Goal: Transaction & Acquisition: Purchase product/service

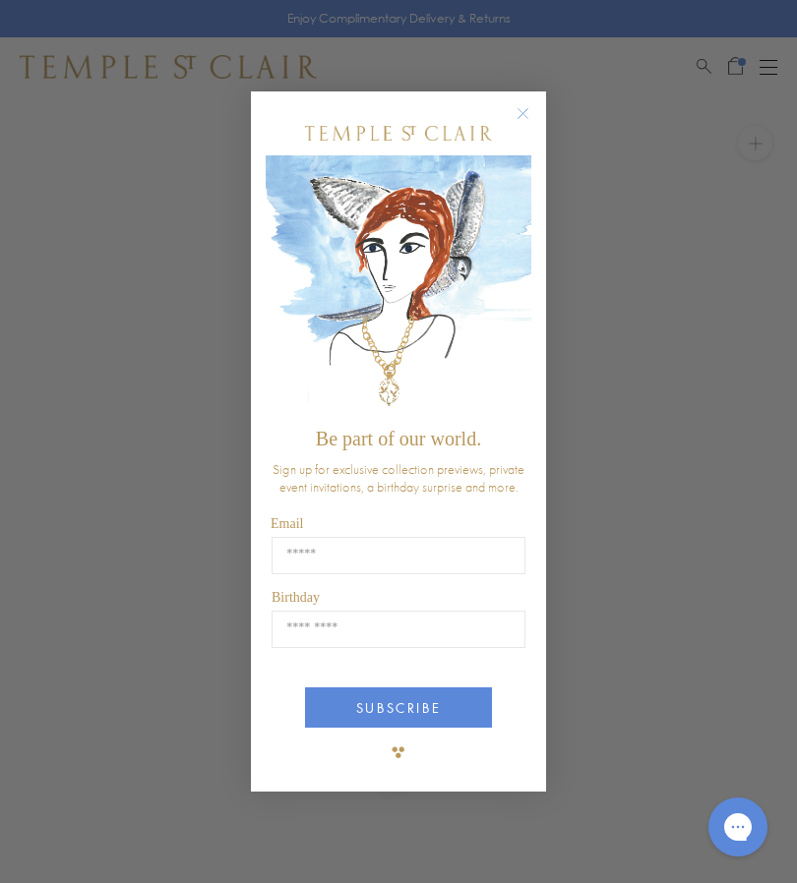
click at [527, 113] on circle "Close dialog" at bounding box center [524, 114] width 24 height 24
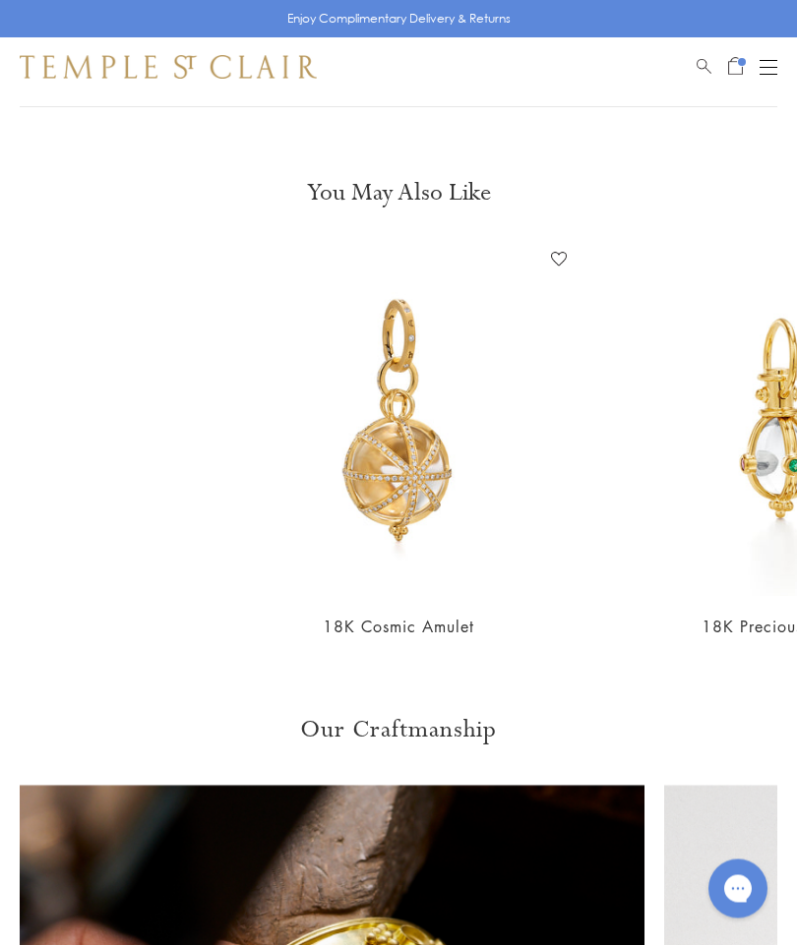
scroll to position [1320, 0]
click at [423, 615] on link "18K Cosmic Amulet" at bounding box center [399, 626] width 152 height 22
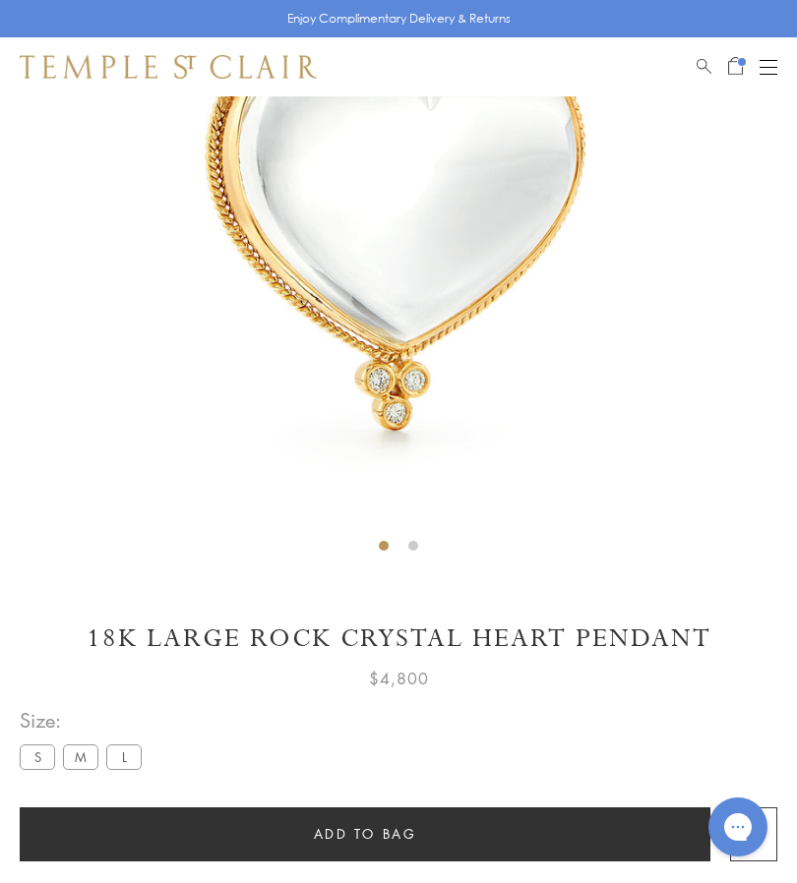
scroll to position [320, 0]
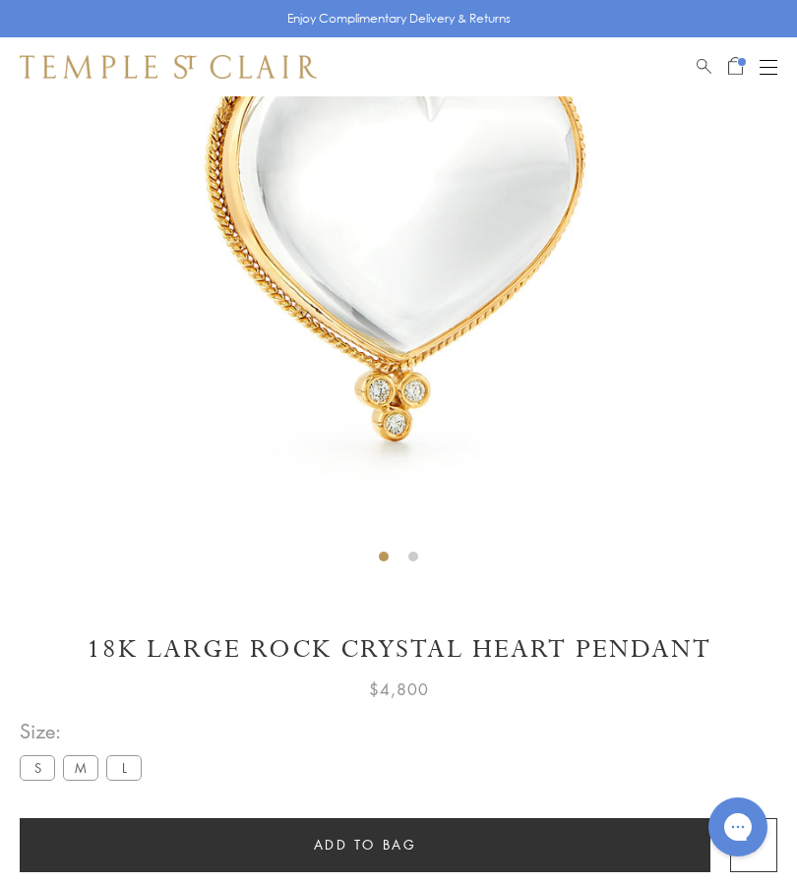
click at [86, 767] on label "M" at bounding box center [80, 768] width 35 height 25
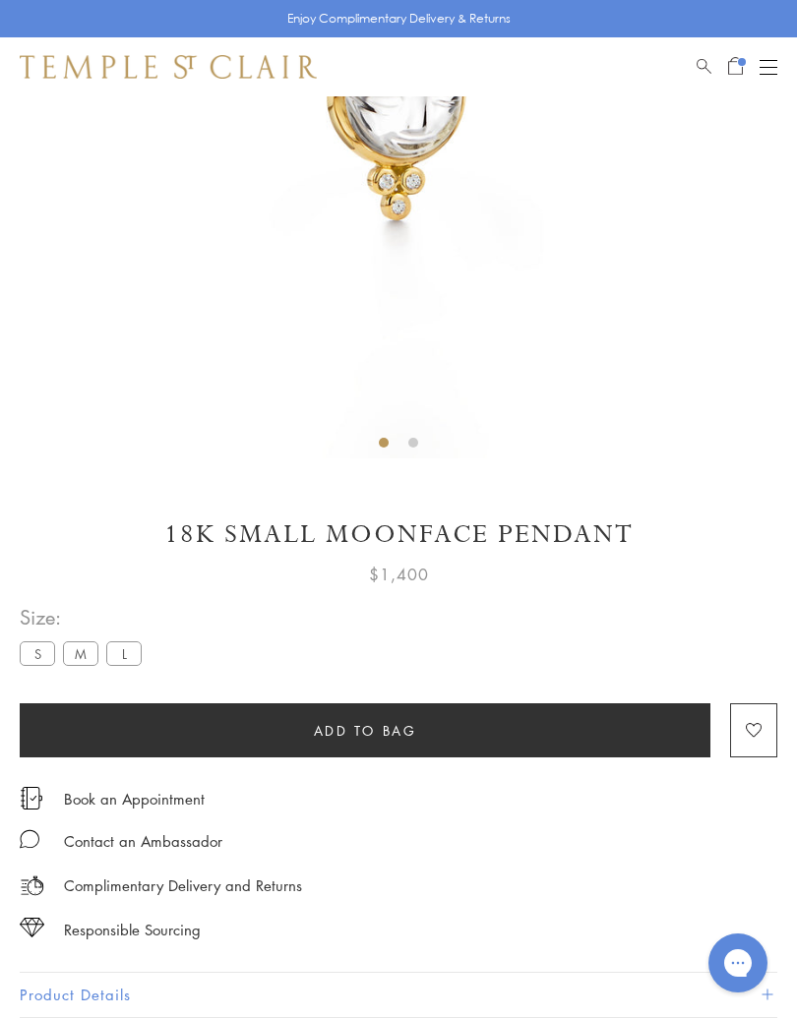
scroll to position [436, 0]
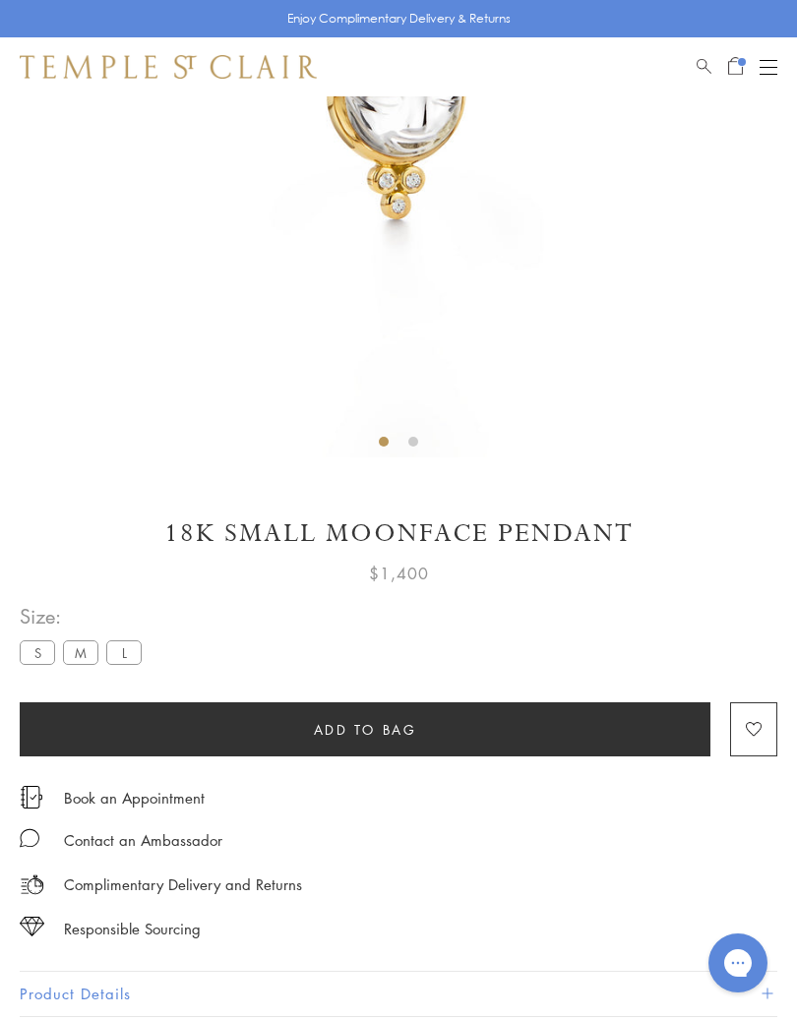
click at [91, 655] on label "M" at bounding box center [80, 652] width 35 height 25
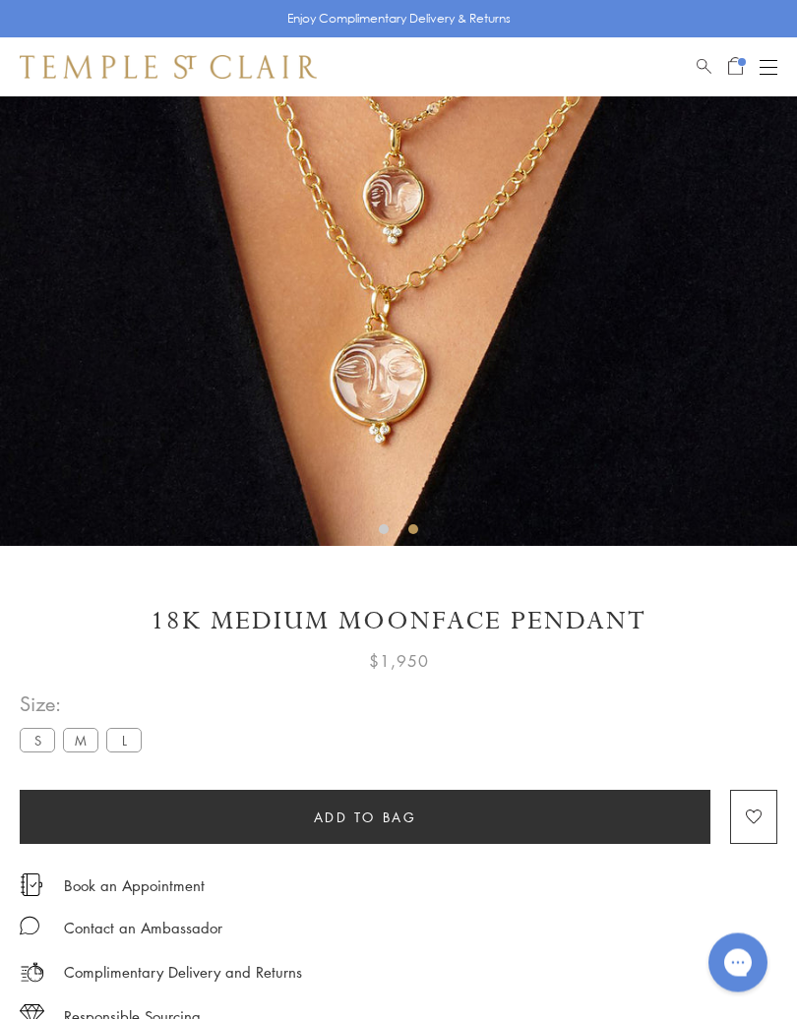
scroll to position [348, 0]
click at [135, 750] on label "L" at bounding box center [123, 740] width 35 height 25
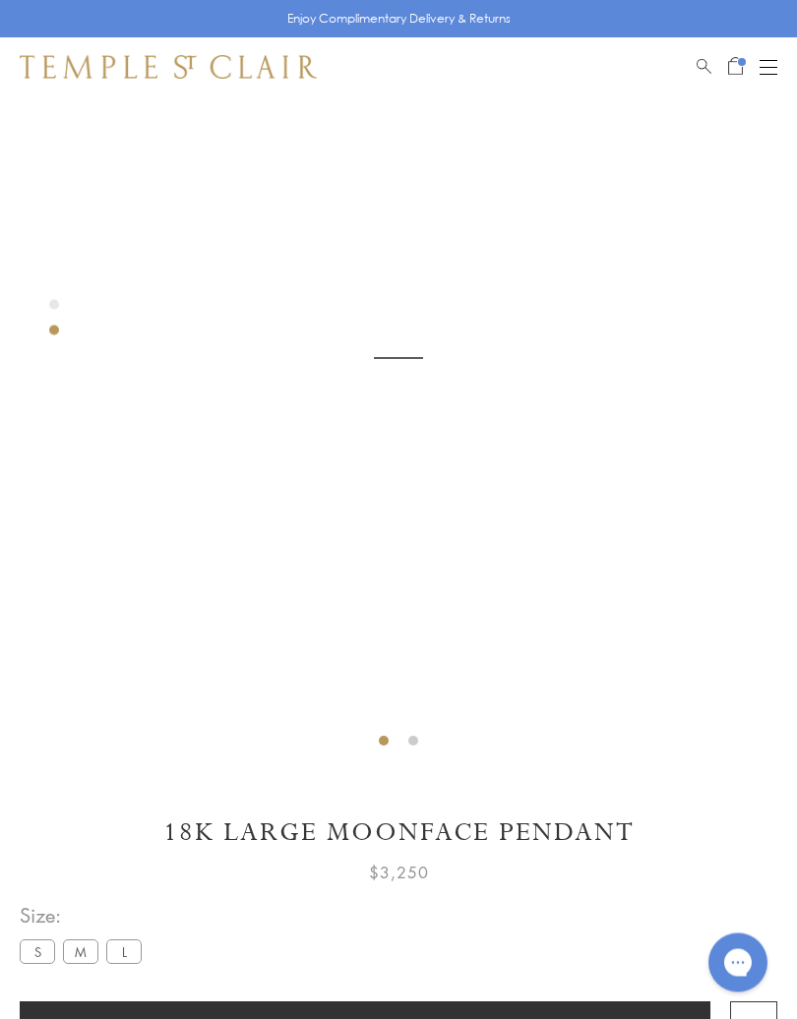
scroll to position [96, 0]
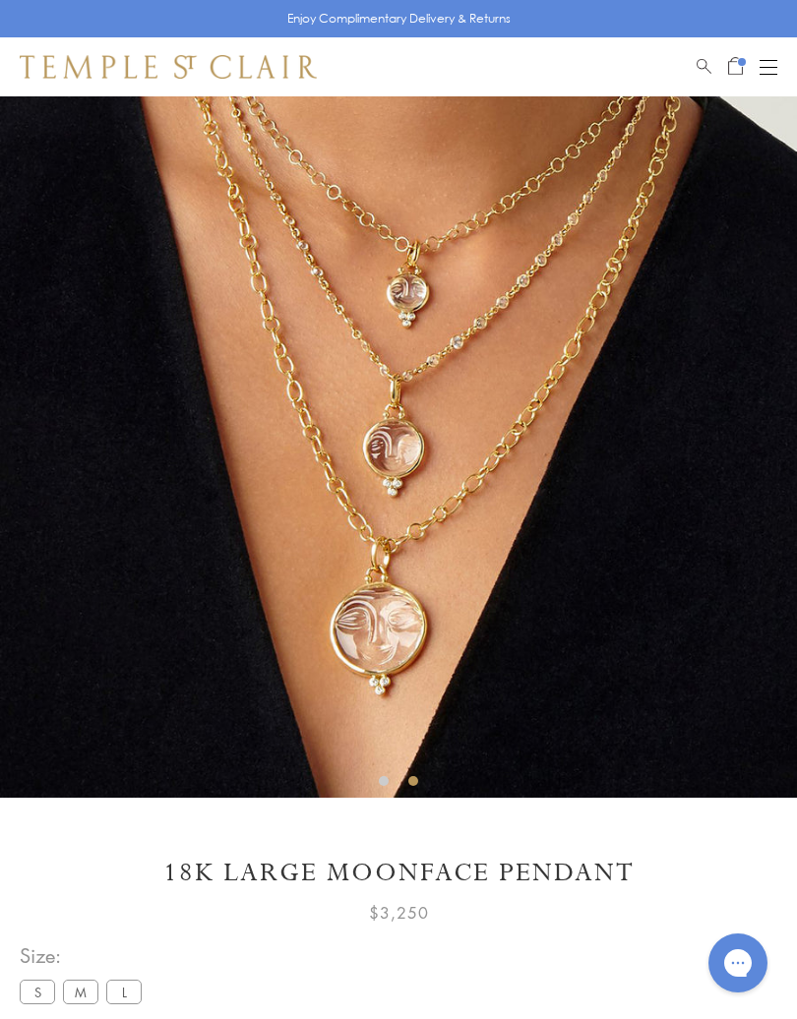
click at [738, 65] on span "Open Shopping Bag" at bounding box center [735, 64] width 15 height 18
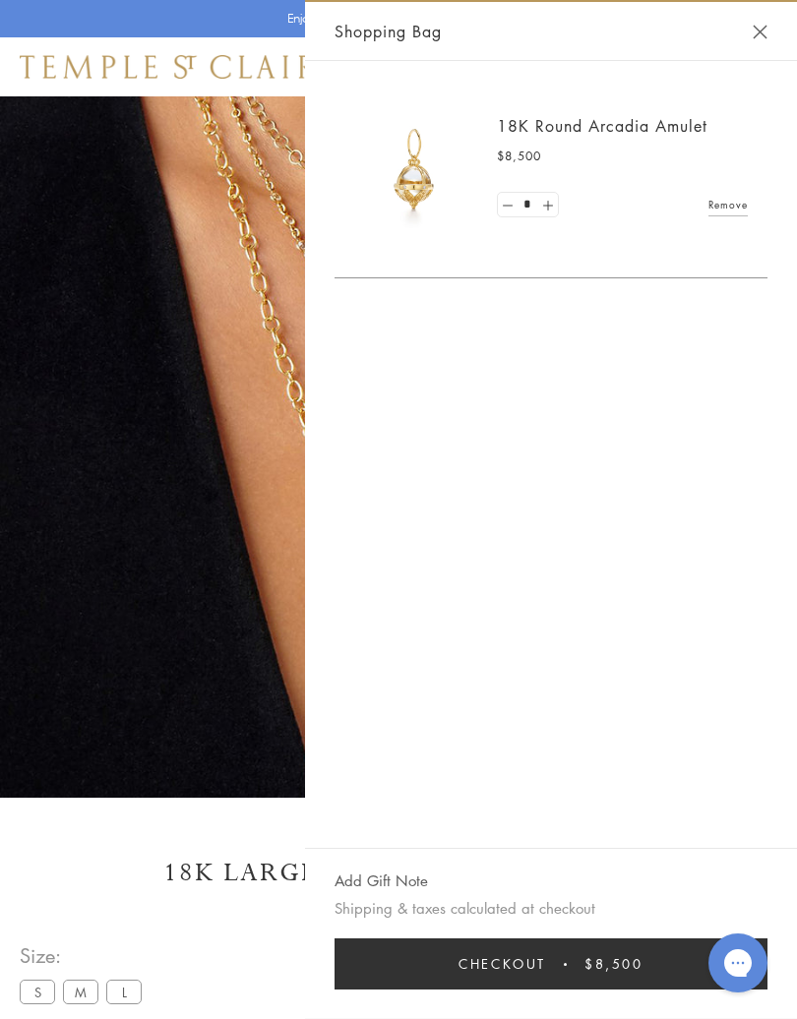
click at [761, 36] on button "Close Shopping Bag" at bounding box center [760, 32] width 15 height 15
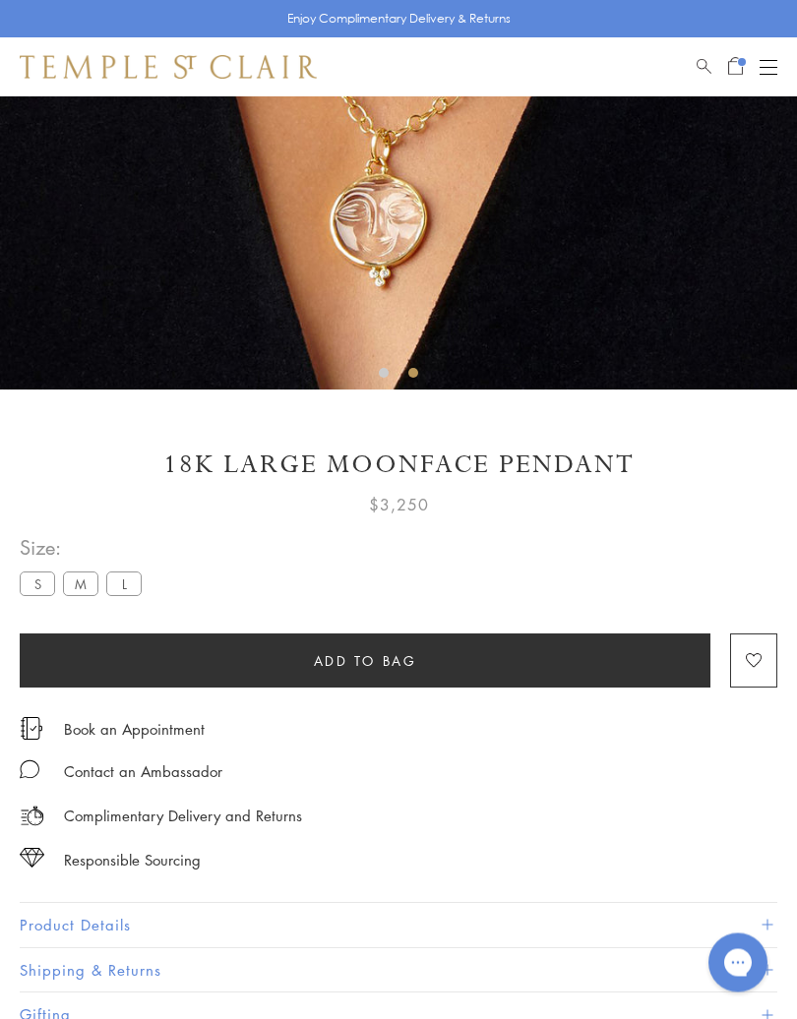
scroll to position [505, 0]
click at [89, 575] on label "M" at bounding box center [80, 584] width 35 height 25
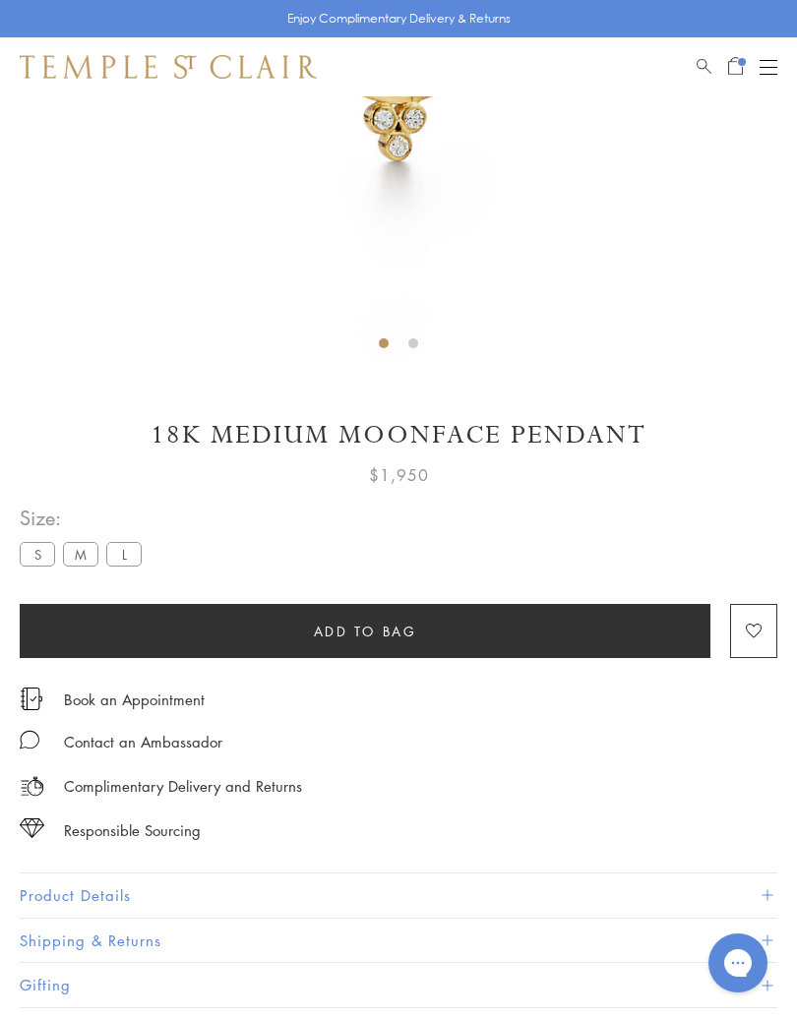
scroll to position [545, 0]
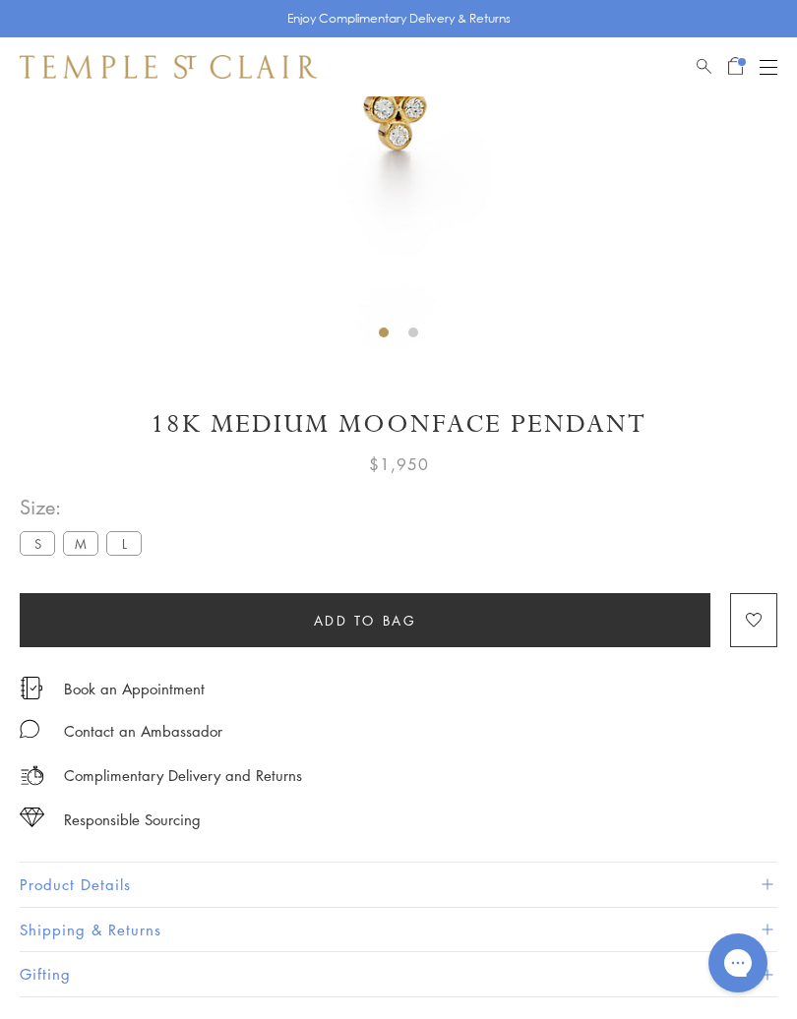
click at [390, 623] on span "Add to bag" at bounding box center [365, 621] width 103 height 22
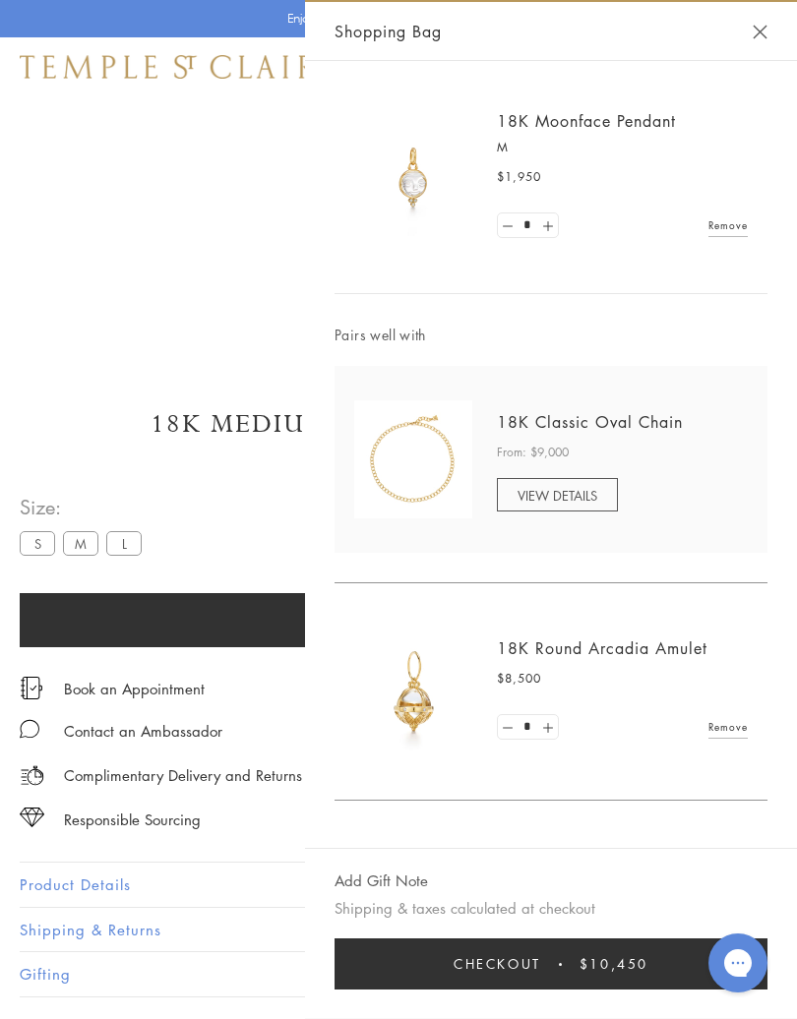
click at [728, 729] on link "Remove" at bounding box center [727, 727] width 39 height 22
click at [755, 38] on button "Close Shopping Bag" at bounding box center [760, 32] width 15 height 15
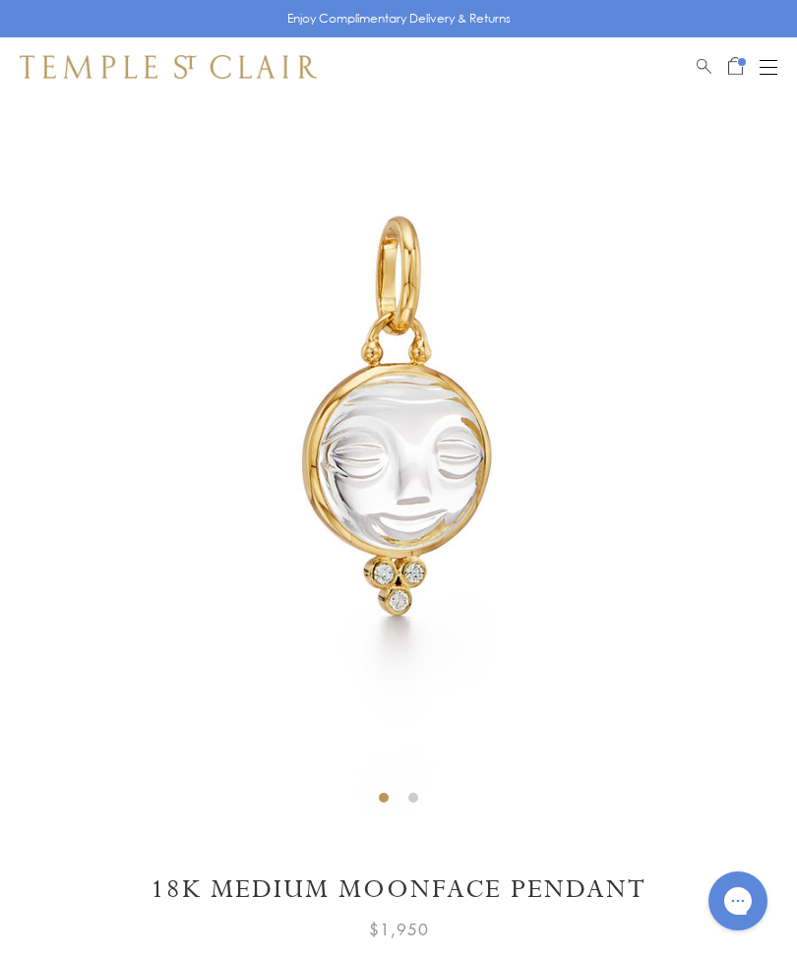
scroll to position [0, 0]
